Goal: Information Seeking & Learning: Find specific fact

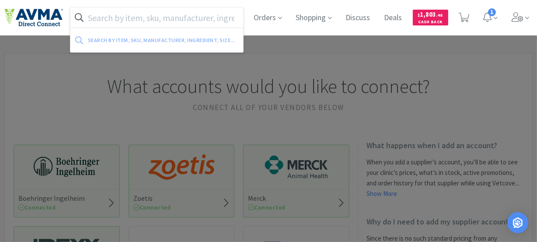
click at [116, 18] on input "text" at bounding box center [156, 17] width 173 height 20
paste input "078013241"
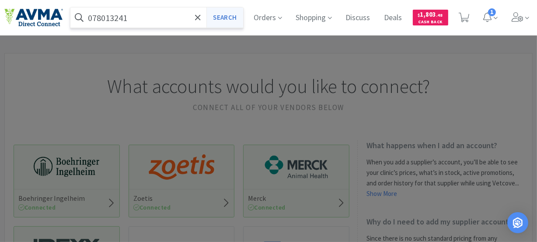
type input "078013241"
click at [223, 16] on button "Search" at bounding box center [225, 17] width 36 height 20
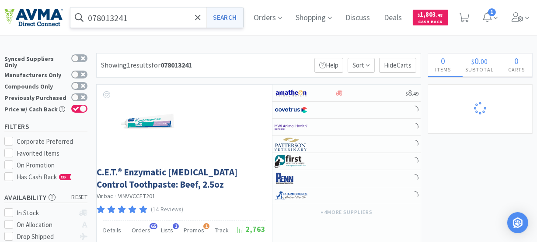
select select "1"
select select "4"
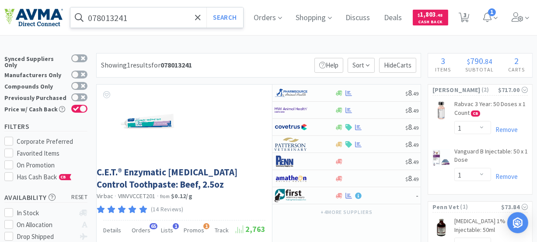
click at [152, 19] on input "078013241" at bounding box center [156, 17] width 173 height 20
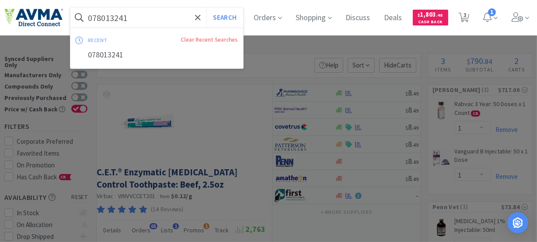
paste input "45818"
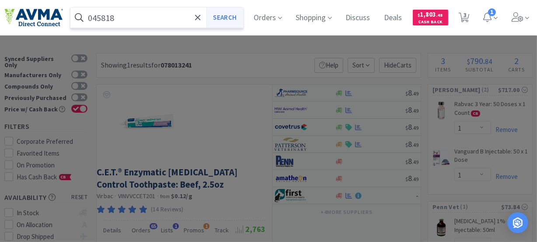
click at [230, 18] on button "Search" at bounding box center [225, 17] width 36 height 20
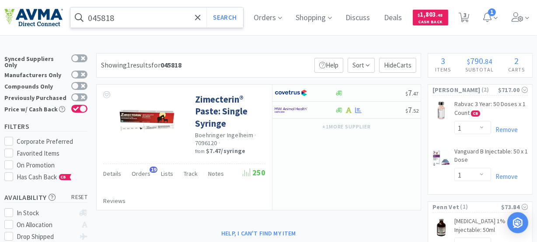
click at [135, 21] on input "045818" at bounding box center [156, 17] width 173 height 20
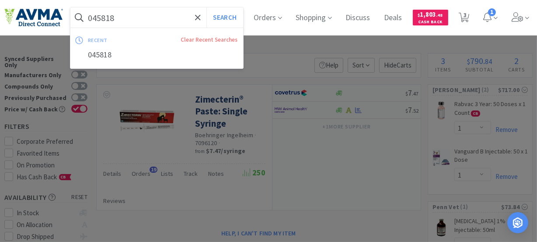
paste input "78011878"
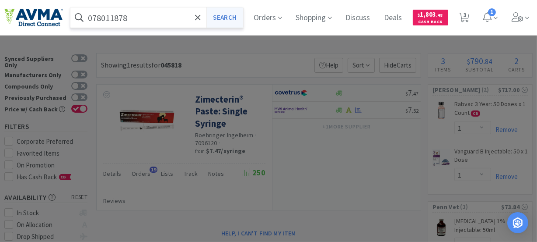
click at [232, 18] on button "Search" at bounding box center [225, 17] width 36 height 20
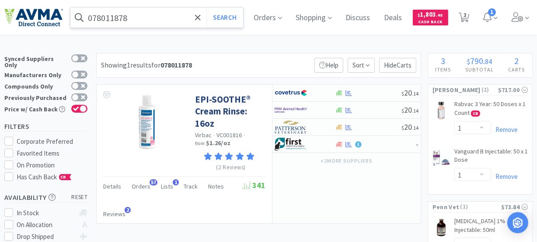
click at [141, 21] on input "078011878" at bounding box center [156, 17] width 173 height 20
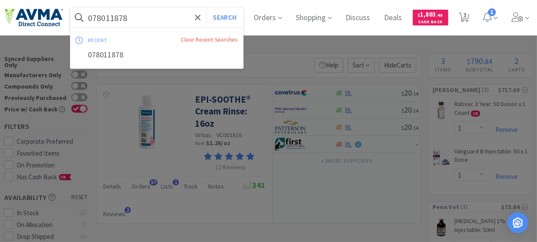
paste input "02447"
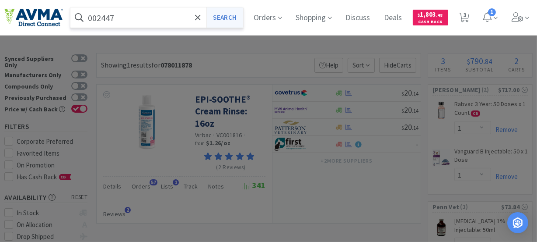
click at [235, 16] on button "Search" at bounding box center [225, 17] width 36 height 20
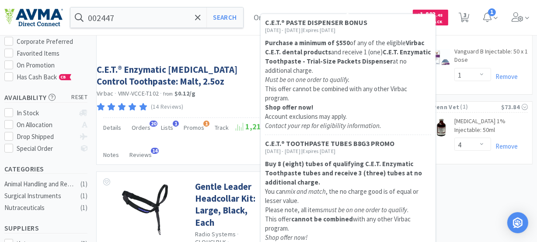
scroll to position [119, 0]
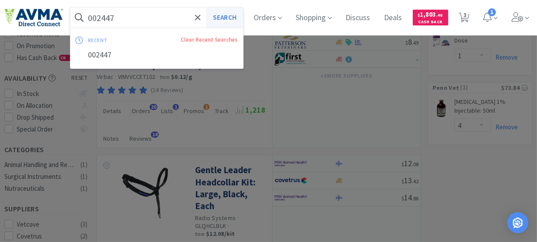
click at [235, 17] on button "Search" at bounding box center [225, 17] width 36 height 20
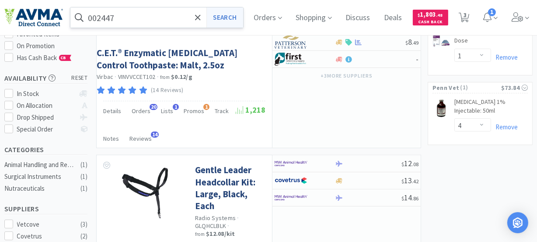
scroll to position [0, 0]
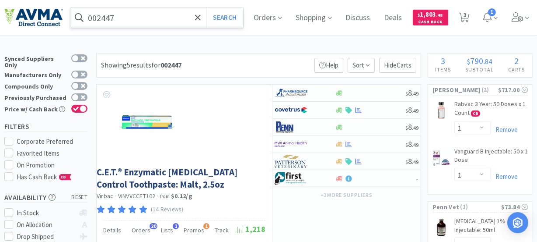
click at [129, 13] on input "002447" at bounding box center [156, 17] width 173 height 20
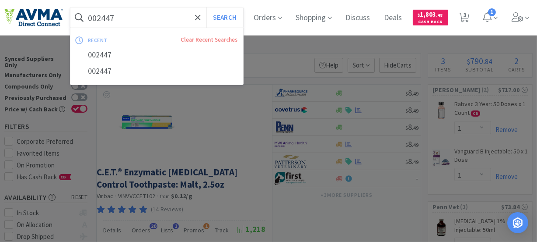
paste input "78011878"
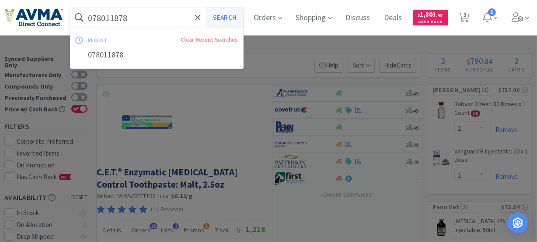
click at [224, 18] on button "Search" at bounding box center [225, 17] width 36 height 20
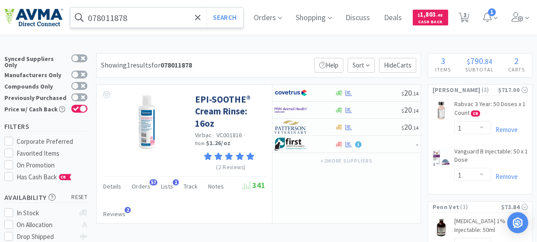
click at [143, 20] on input "078011878" at bounding box center [156, 17] width 173 height 20
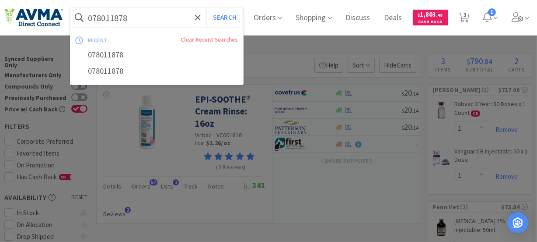
paste input "856690"
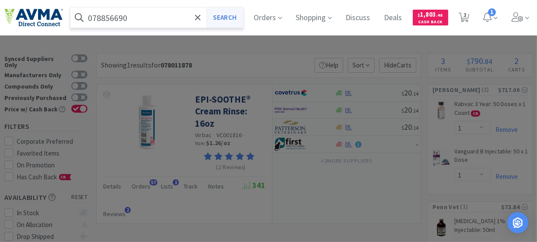
click at [224, 13] on button "Search" at bounding box center [225, 17] width 36 height 20
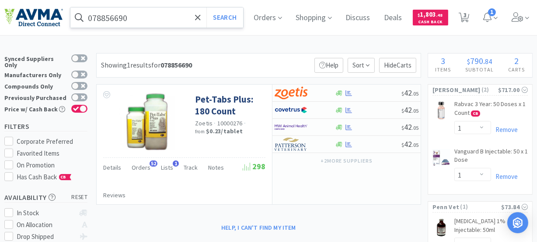
click at [133, 18] on input "078856690" at bounding box center [156, 17] width 173 height 20
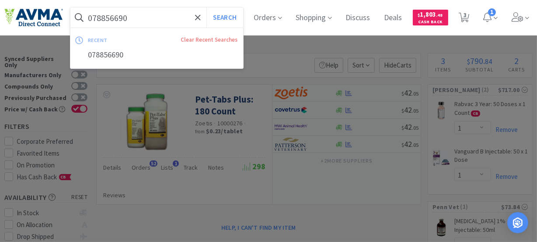
paste input "PT90076"
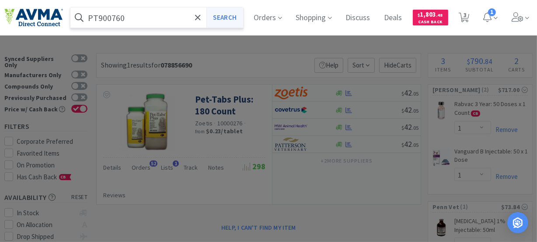
click at [222, 18] on button "Search" at bounding box center [225, 17] width 36 height 20
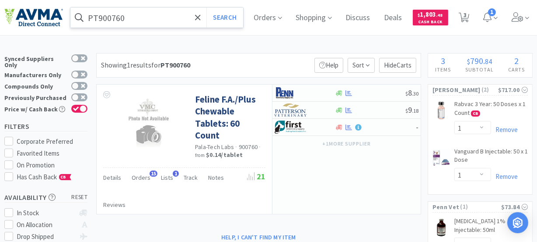
click at [139, 21] on input "PT900760" at bounding box center [156, 17] width 173 height 20
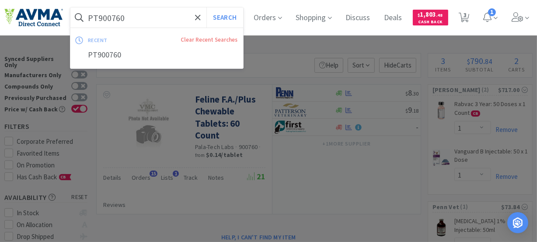
paste input "078929495"
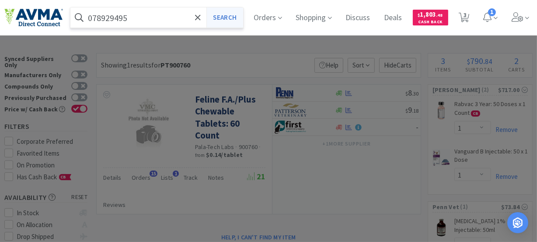
click at [219, 21] on button "Search" at bounding box center [225, 17] width 36 height 20
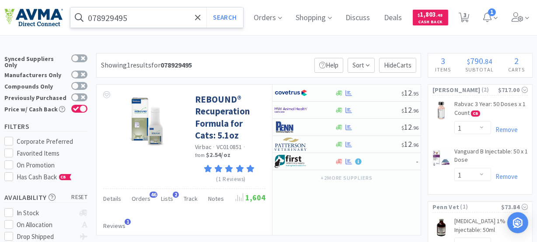
click at [141, 19] on input "078929495" at bounding box center [156, 17] width 173 height 20
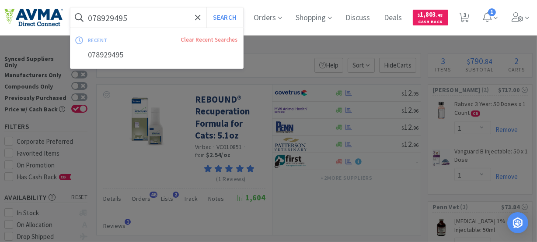
paste input "360742"
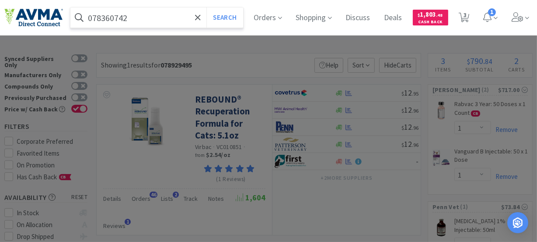
click at [207, 7] on button "Search" at bounding box center [225, 17] width 36 height 20
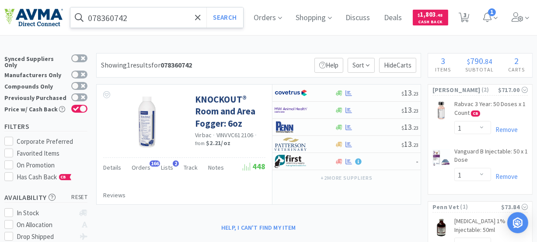
click at [131, 15] on input "078360742" at bounding box center [156, 17] width 173 height 20
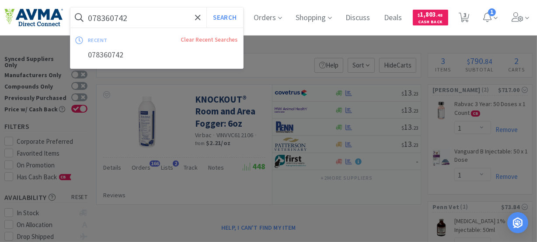
paste input "4109"
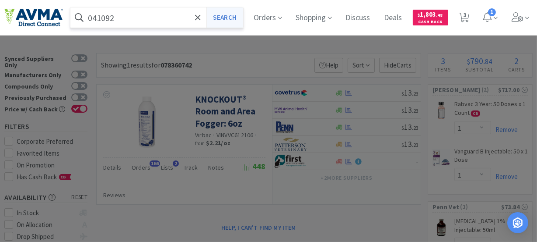
click at [224, 18] on button "Search" at bounding box center [225, 17] width 36 height 20
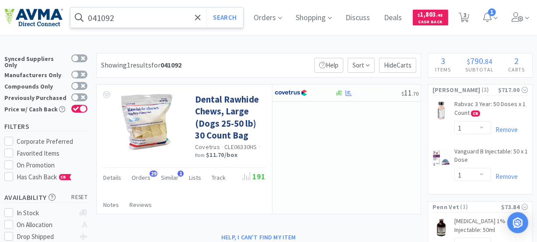
click at [137, 15] on input "041092" at bounding box center [156, 17] width 173 height 20
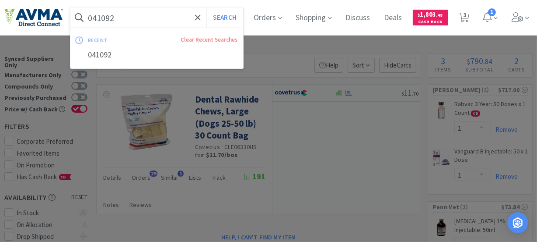
paste input "78934206"
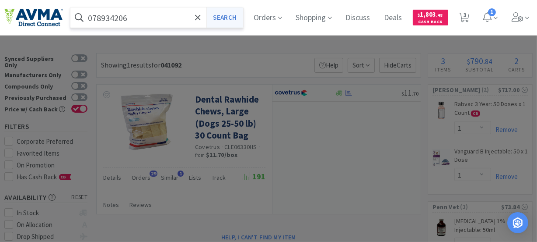
click at [223, 12] on button "Search" at bounding box center [225, 17] width 36 height 20
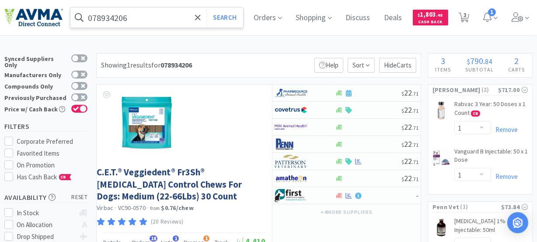
click at [161, 14] on input "078934206" at bounding box center [156, 17] width 173 height 20
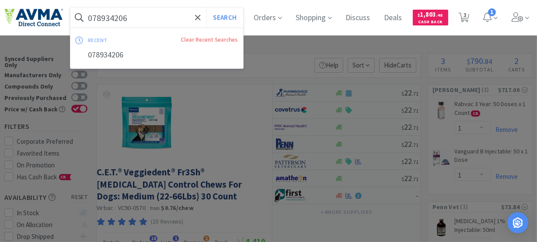
paste input "59574"
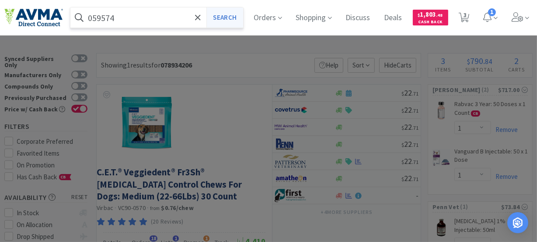
type input "059574"
click at [231, 18] on button "Search" at bounding box center [225, 17] width 36 height 20
